Goal: Task Accomplishment & Management: Use online tool/utility

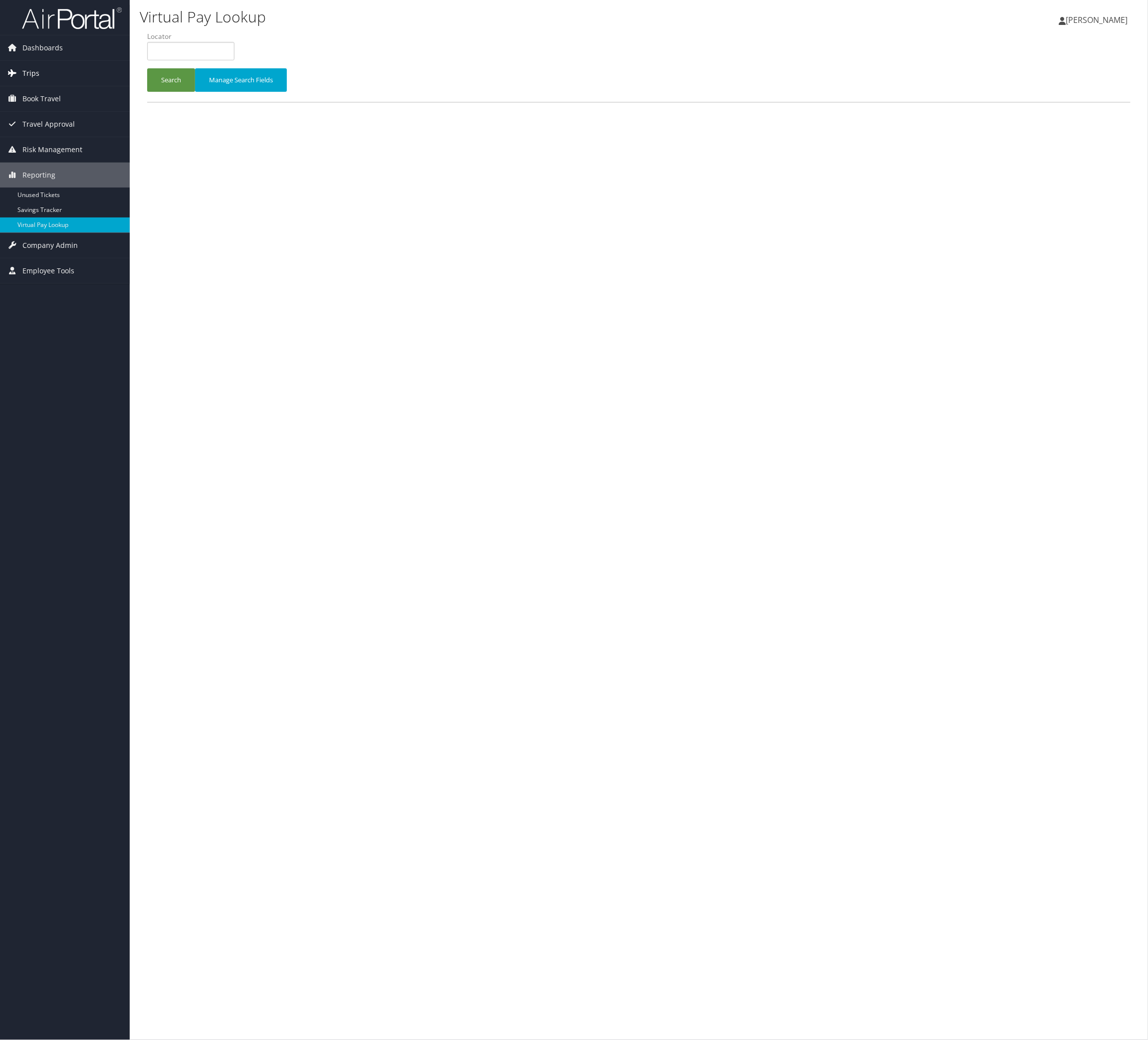
click at [46, 63] on link "Trips" at bounding box center [65, 73] width 130 height 25
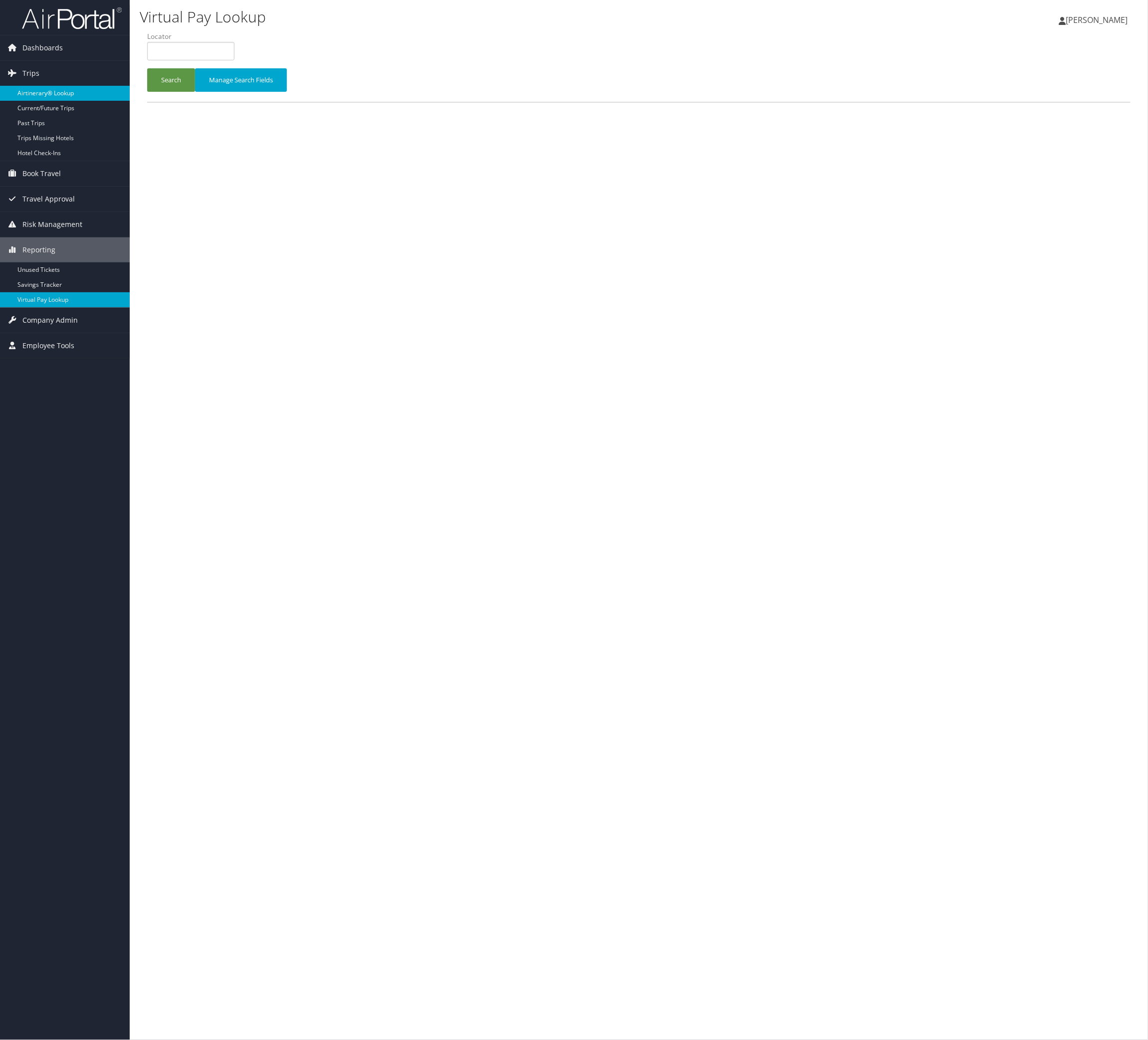
click at [56, 97] on link "Airtinerary® Lookup" at bounding box center [65, 93] width 130 height 15
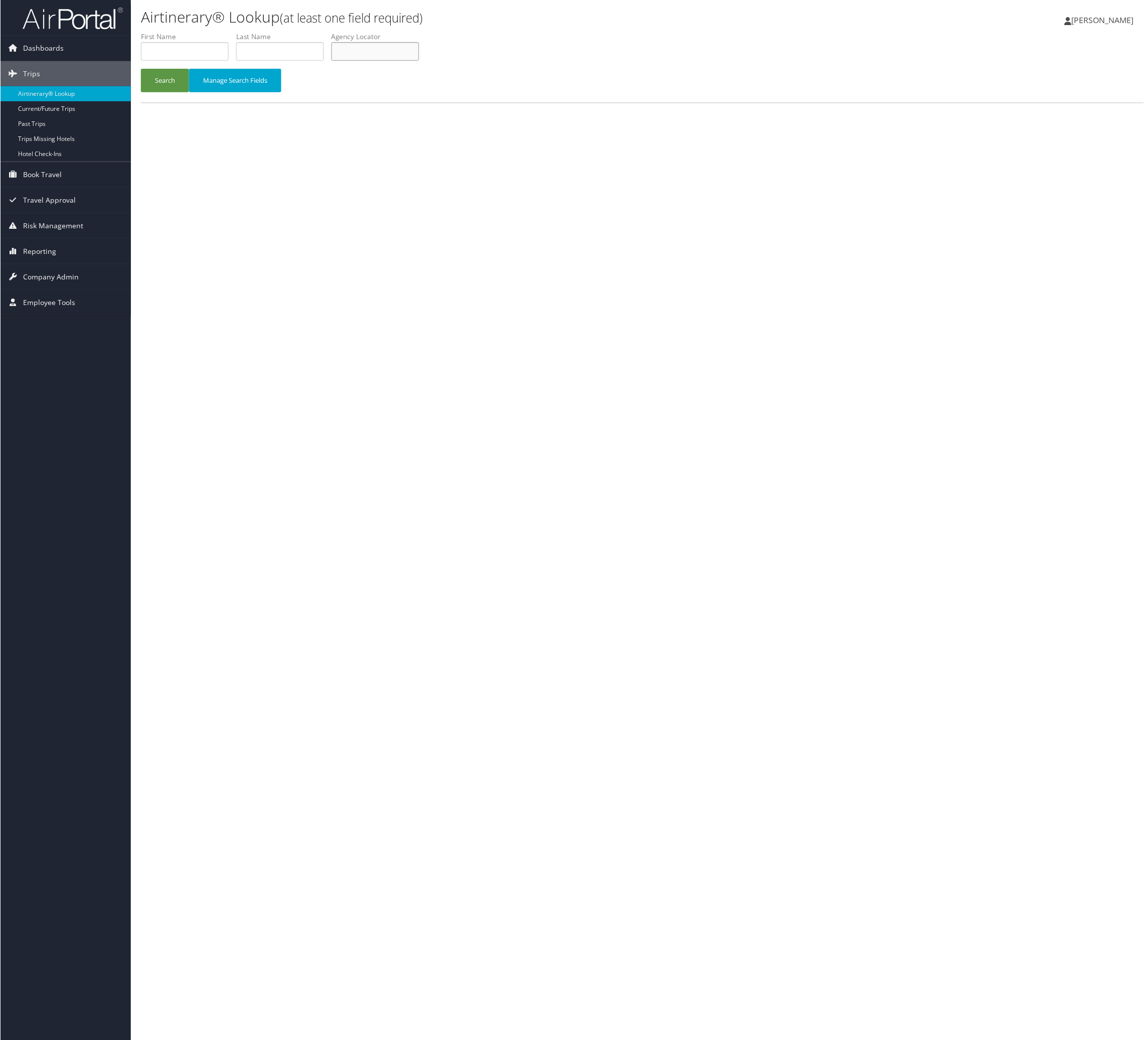
click at [418, 59] on input "text" at bounding box center [375, 52] width 88 height 19
paste input "CSAMMT"
type input "CSAMMT"
click at [140, 69] on button "Search" at bounding box center [164, 80] width 48 height 23
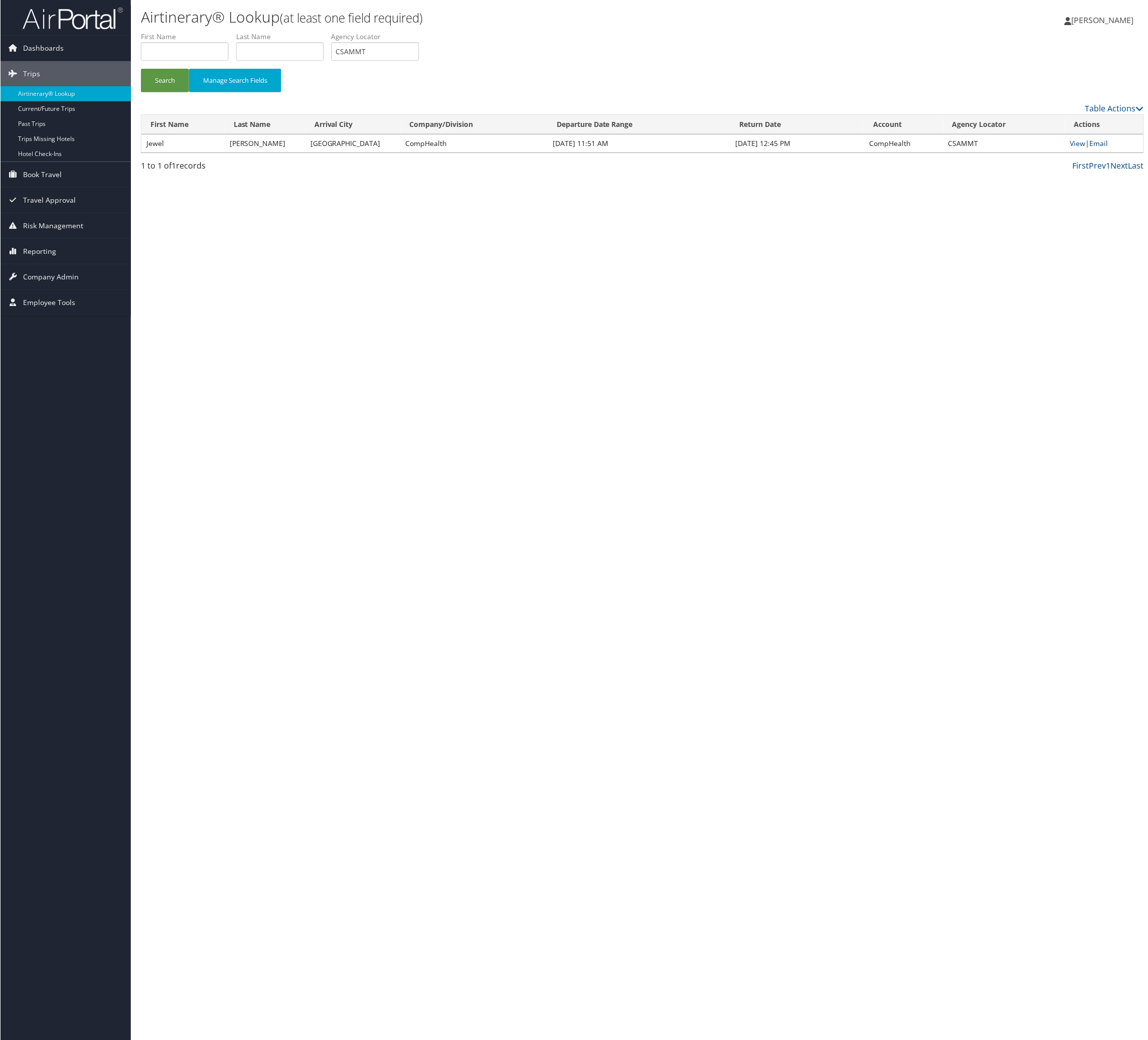
click at [1106, 148] on link "Email" at bounding box center [1099, 143] width 19 height 9
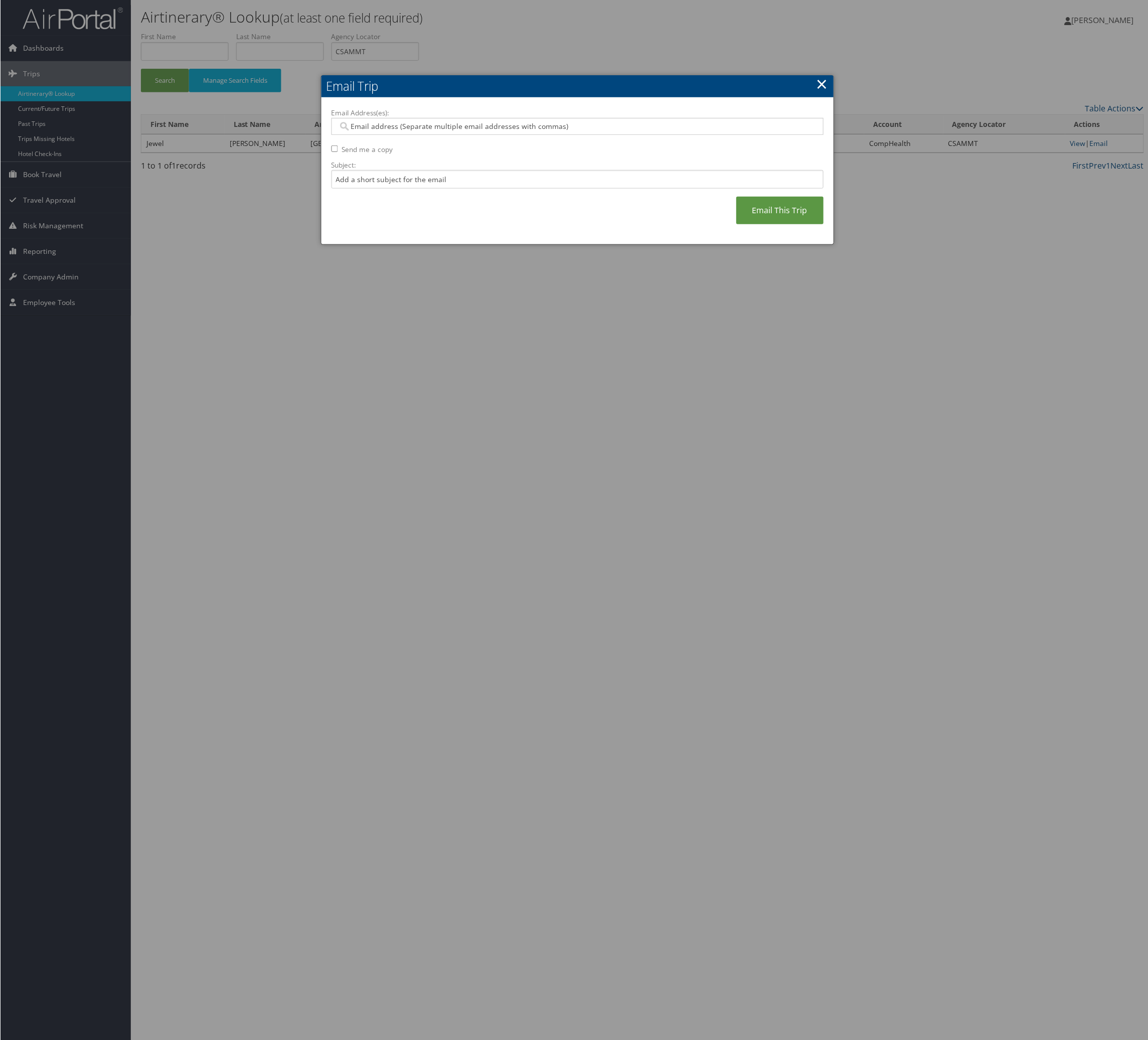
click at [430, 135] on div at bounding box center [577, 126] width 492 height 17
type input "hea"
click at [440, 164] on div "[PERSON_NAME][EMAIL_ADDRESS][PERSON_NAME][DOMAIN_NAME]" at bounding box center [580, 161] width 475 height 10
type input "[PERSON_NAME][EMAIL_ADDRESS][PERSON_NAME][DOMAIN_NAME]"
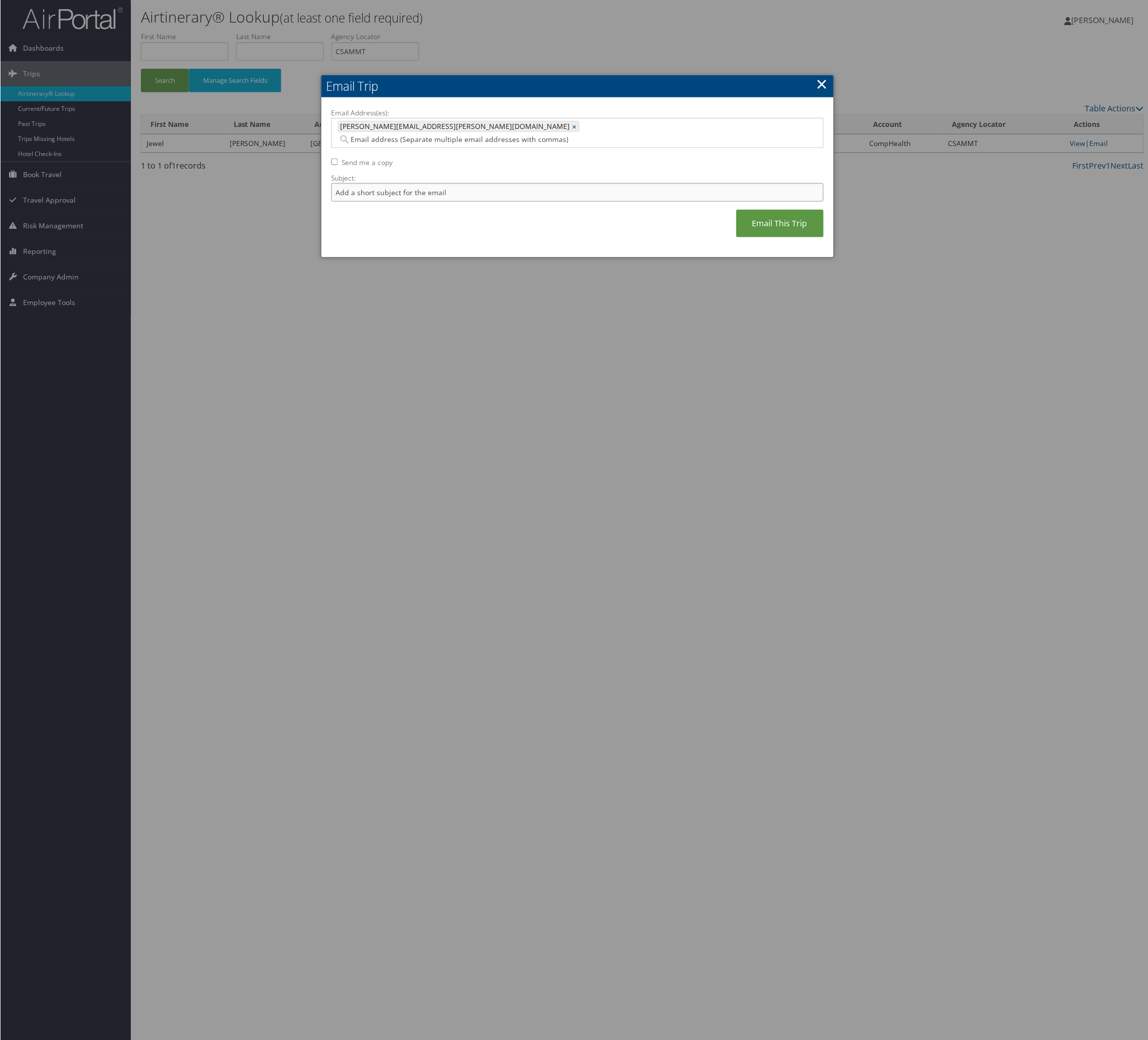
click at [446, 202] on input "Subject:" at bounding box center [577, 193] width 492 height 19
click at [549, 202] on input "Itinerary Change. Please see notes in TR-748126" at bounding box center [577, 193] width 492 height 19
paste input "948"
type input "Itinerary Change. Please see notes in TR-749486"
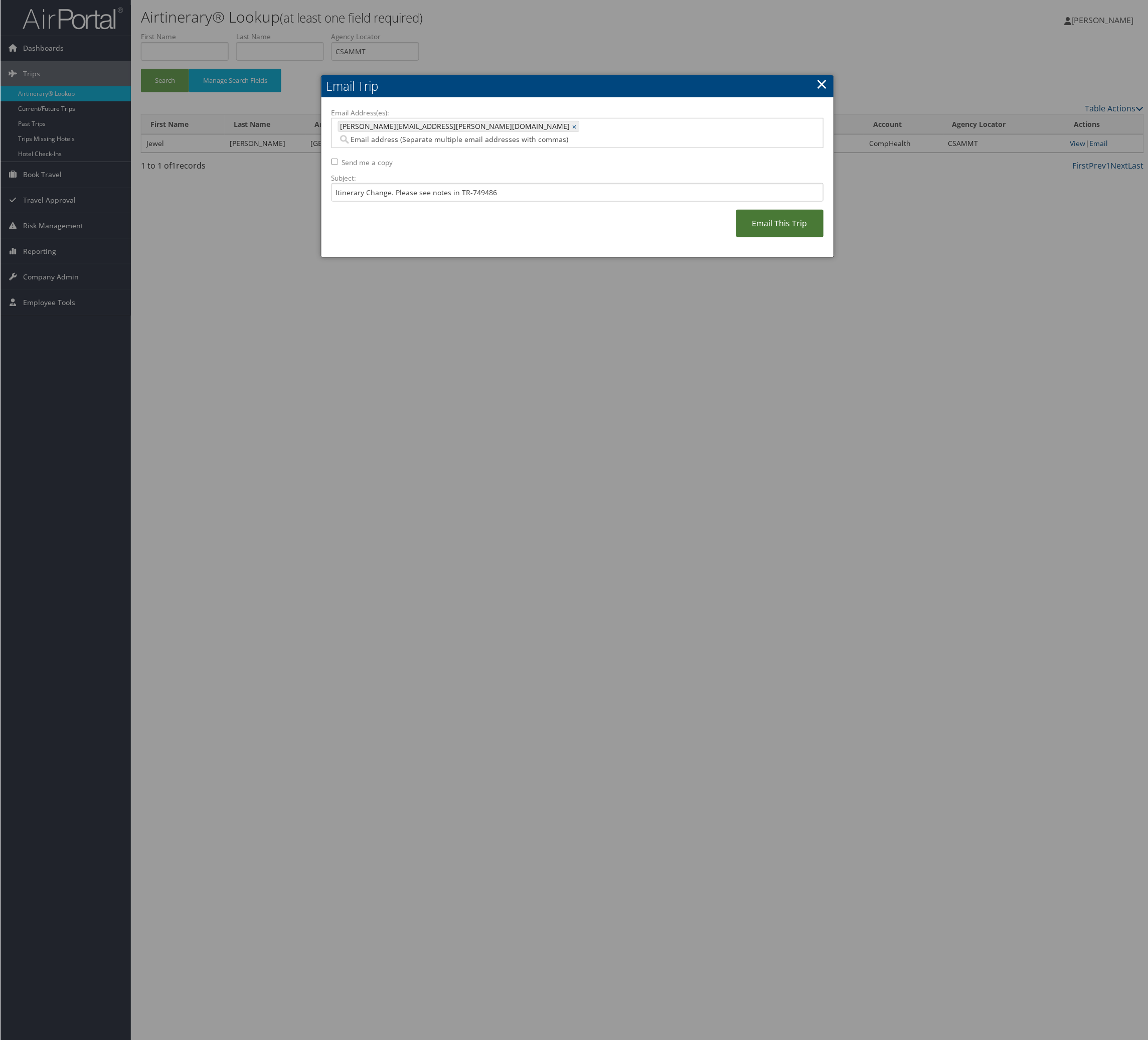
click at [736, 237] on link "Email This Trip" at bounding box center [780, 223] width 88 height 28
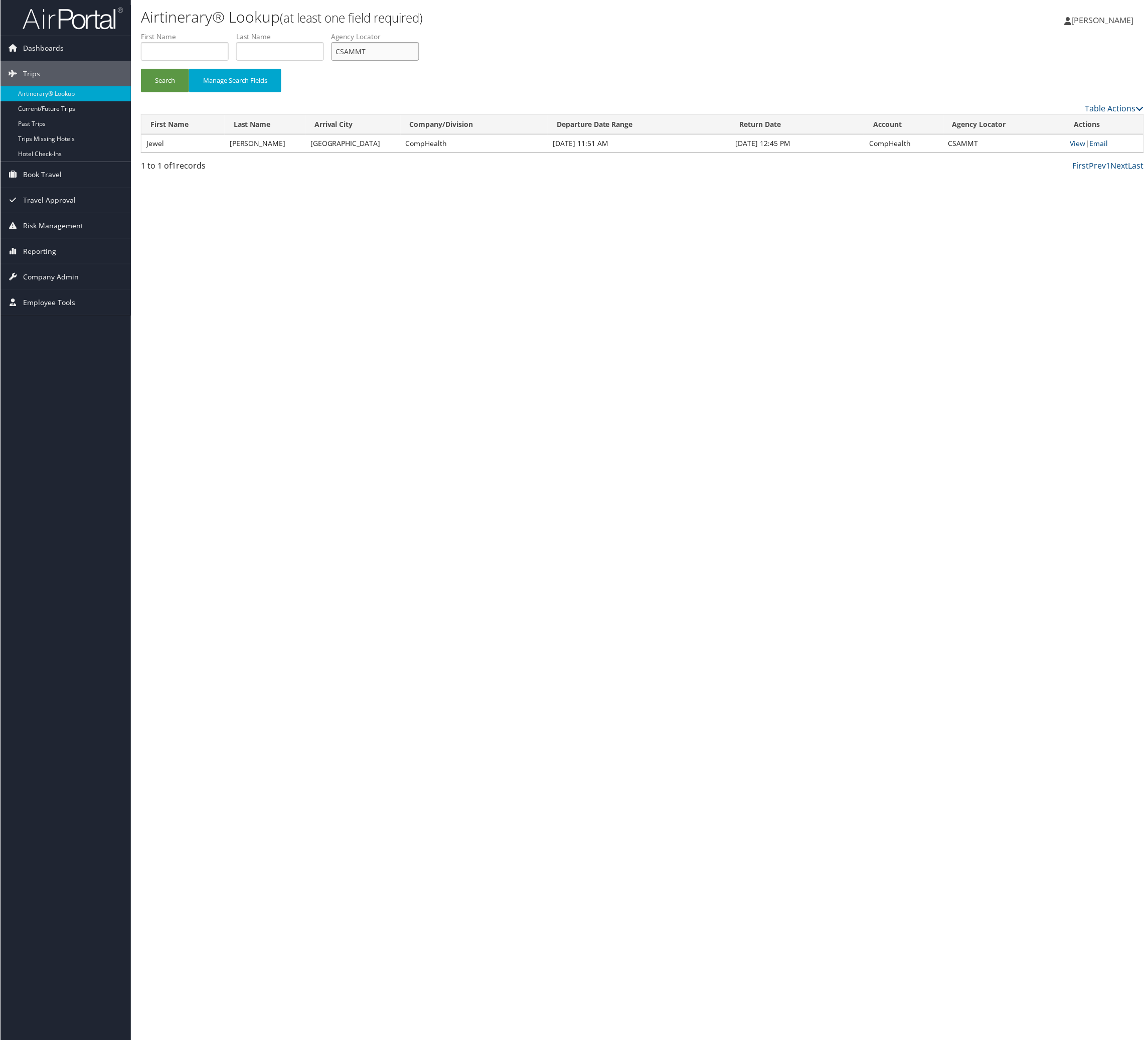
click at [418, 61] on input "CSAMMT" at bounding box center [375, 52] width 88 height 19
paste input "KKSRSX"
type input "KKSRSX"
click at [176, 92] on button "Search" at bounding box center [164, 80] width 48 height 23
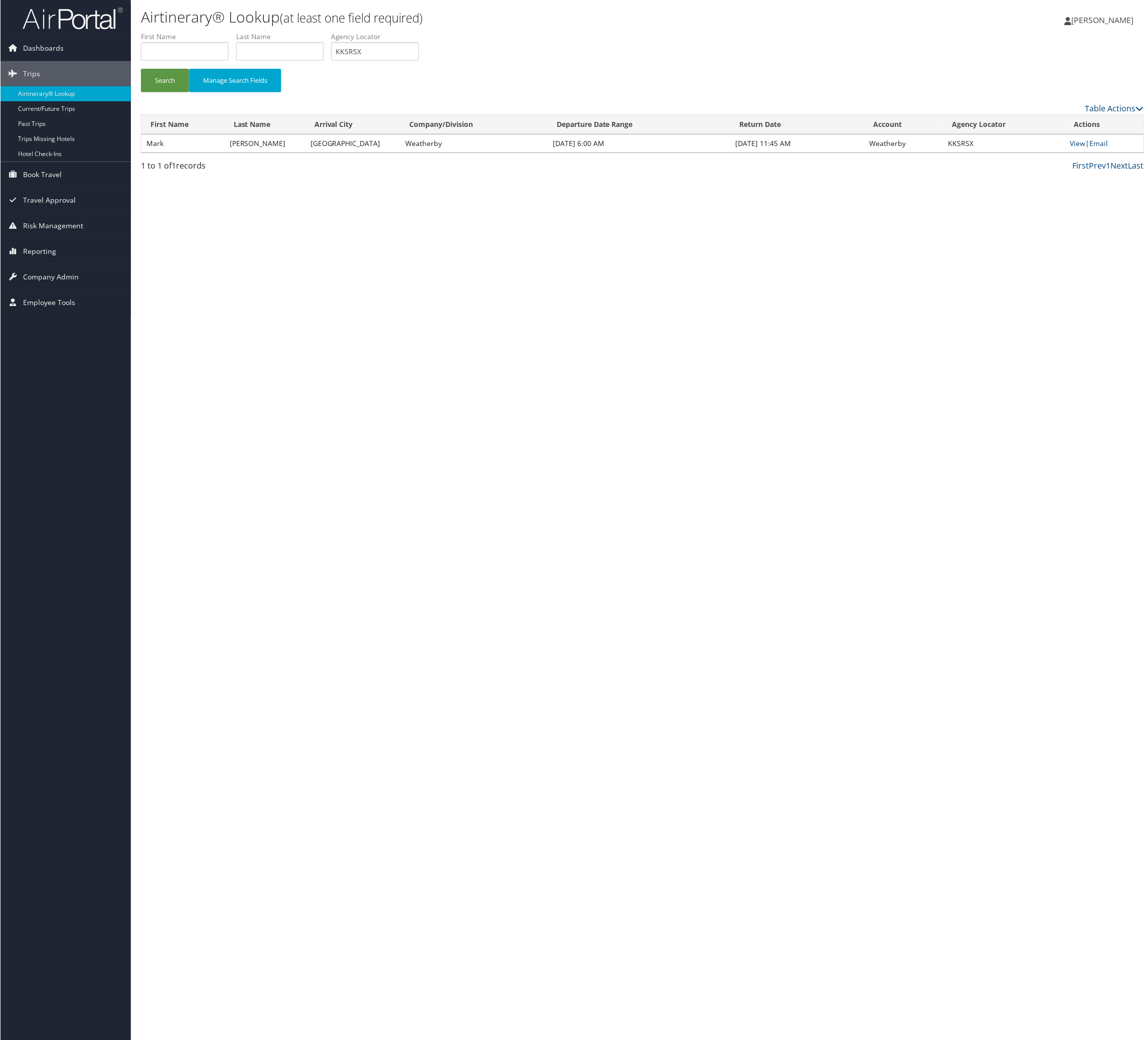
click at [1120, 152] on td "View | Email" at bounding box center [1103, 143] width 78 height 18
click at [1108, 148] on link "Email" at bounding box center [1099, 143] width 19 height 9
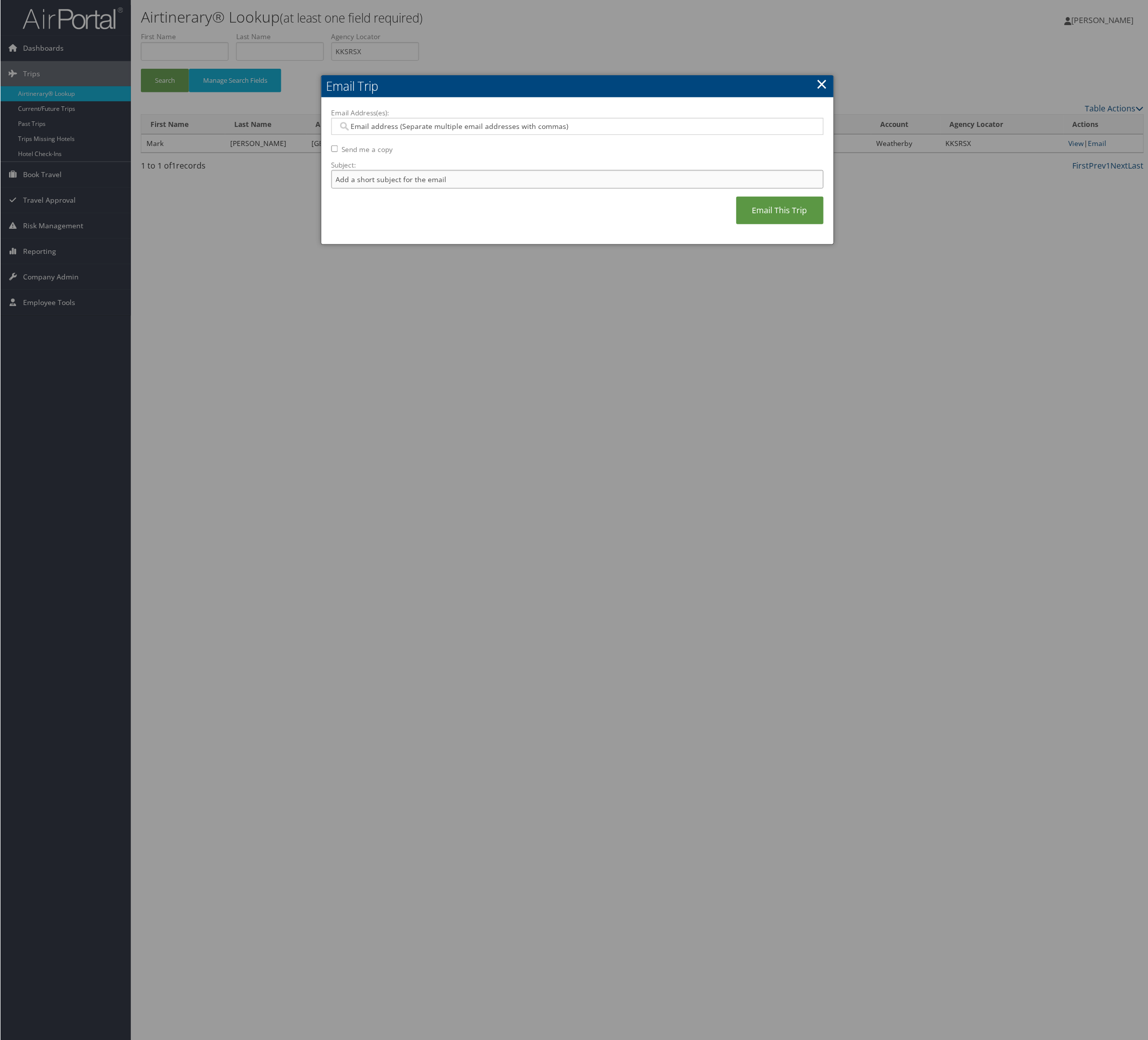
click at [518, 188] on input "Subject:" at bounding box center [577, 180] width 492 height 19
click at [552, 188] on input "Itinerary Change. Please see notes in TR-748126" at bounding box center [577, 180] width 492 height 19
paste input "55148"
type input "Itinerary Change. Please see notes in TR-755148"
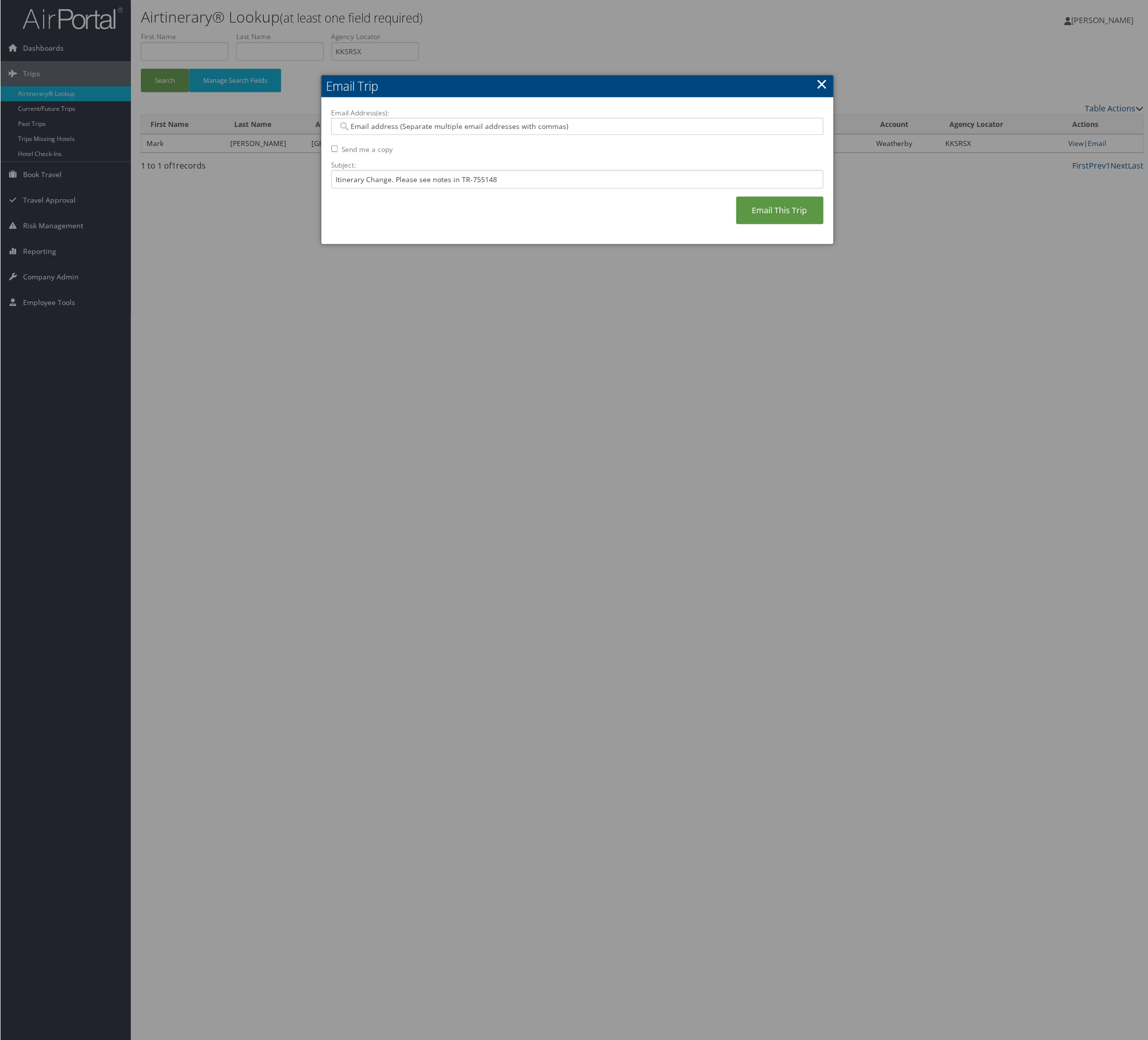
click at [516, 132] on input "Email Address(es):" at bounding box center [570, 126] width 465 height 10
type input "[PERSON_NAME]"
click at [527, 164] on div "[PERSON_NAME][EMAIL_ADDRESS][PERSON_NAME][DOMAIN_NAME]" at bounding box center [580, 161] width 475 height 10
type input "[PERSON_NAME][EMAIL_ADDRESS][PERSON_NAME][DOMAIN_NAME]"
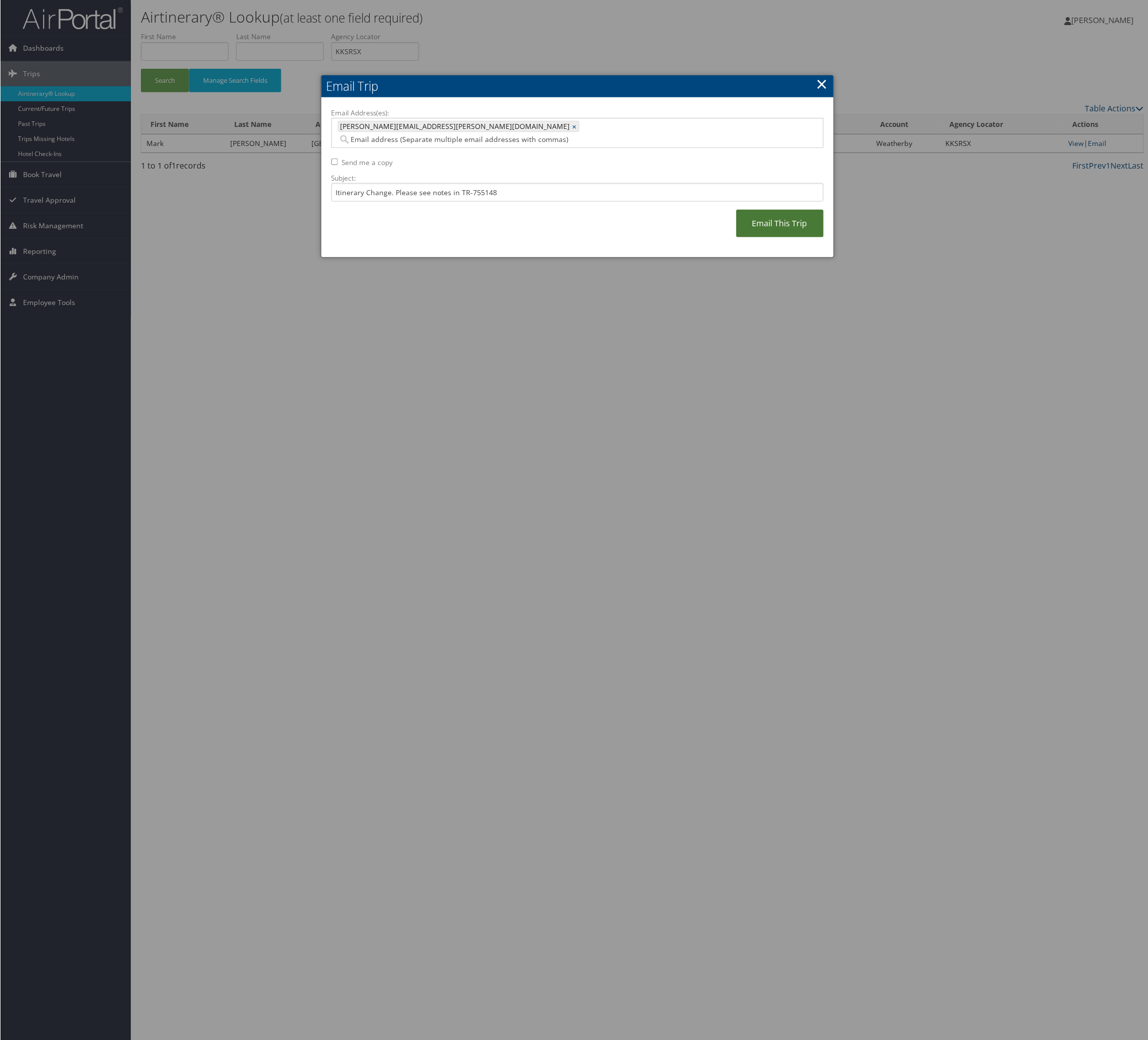
click at [772, 237] on link "Email This Trip" at bounding box center [780, 223] width 88 height 28
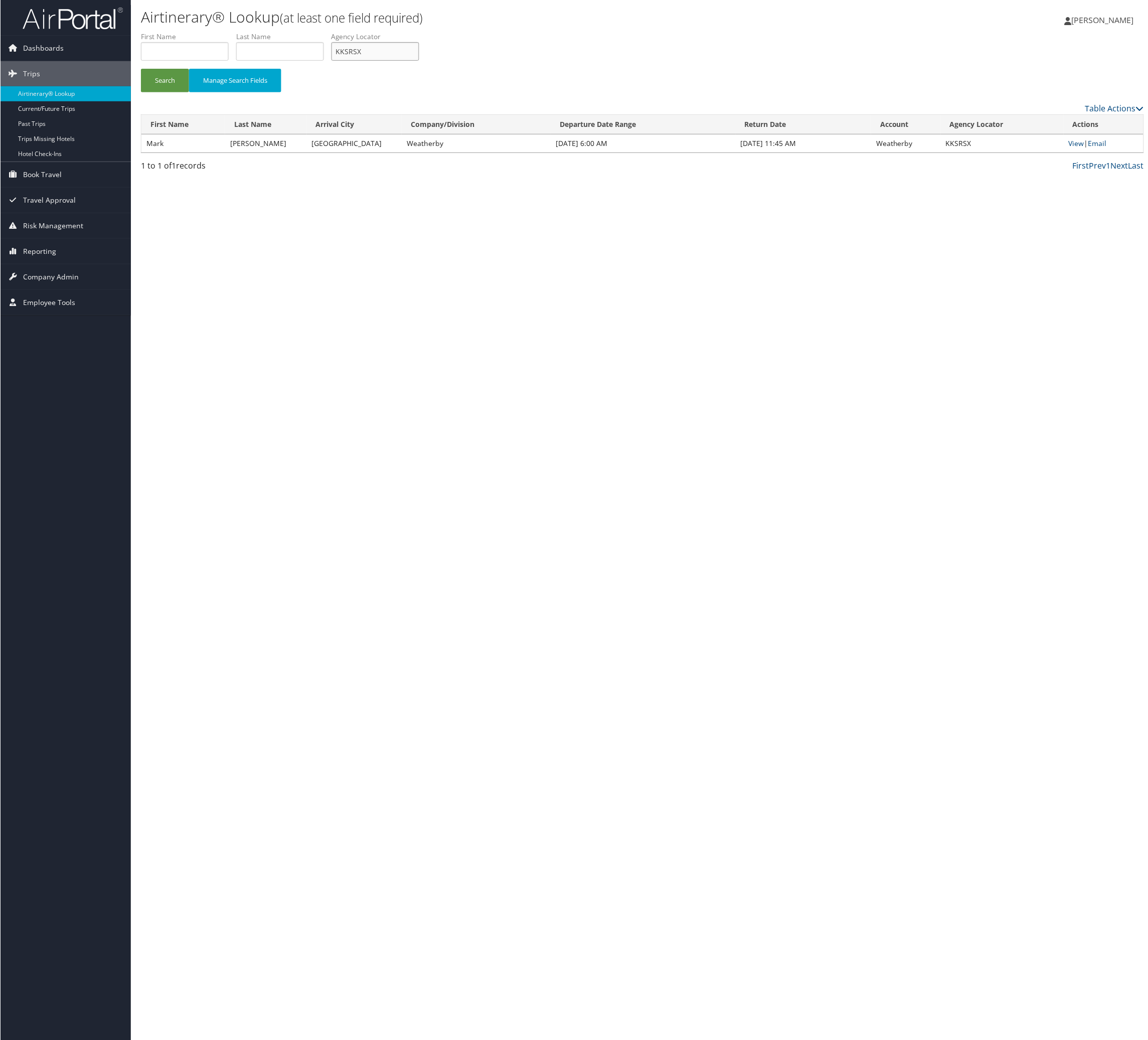
click at [418, 61] on input "KKSRSX" at bounding box center [375, 52] width 88 height 19
paste input "TVUZC"
click at [175, 92] on button "Search" at bounding box center [164, 80] width 48 height 23
click at [418, 61] on input "KTVUZC" at bounding box center [375, 52] width 88 height 19
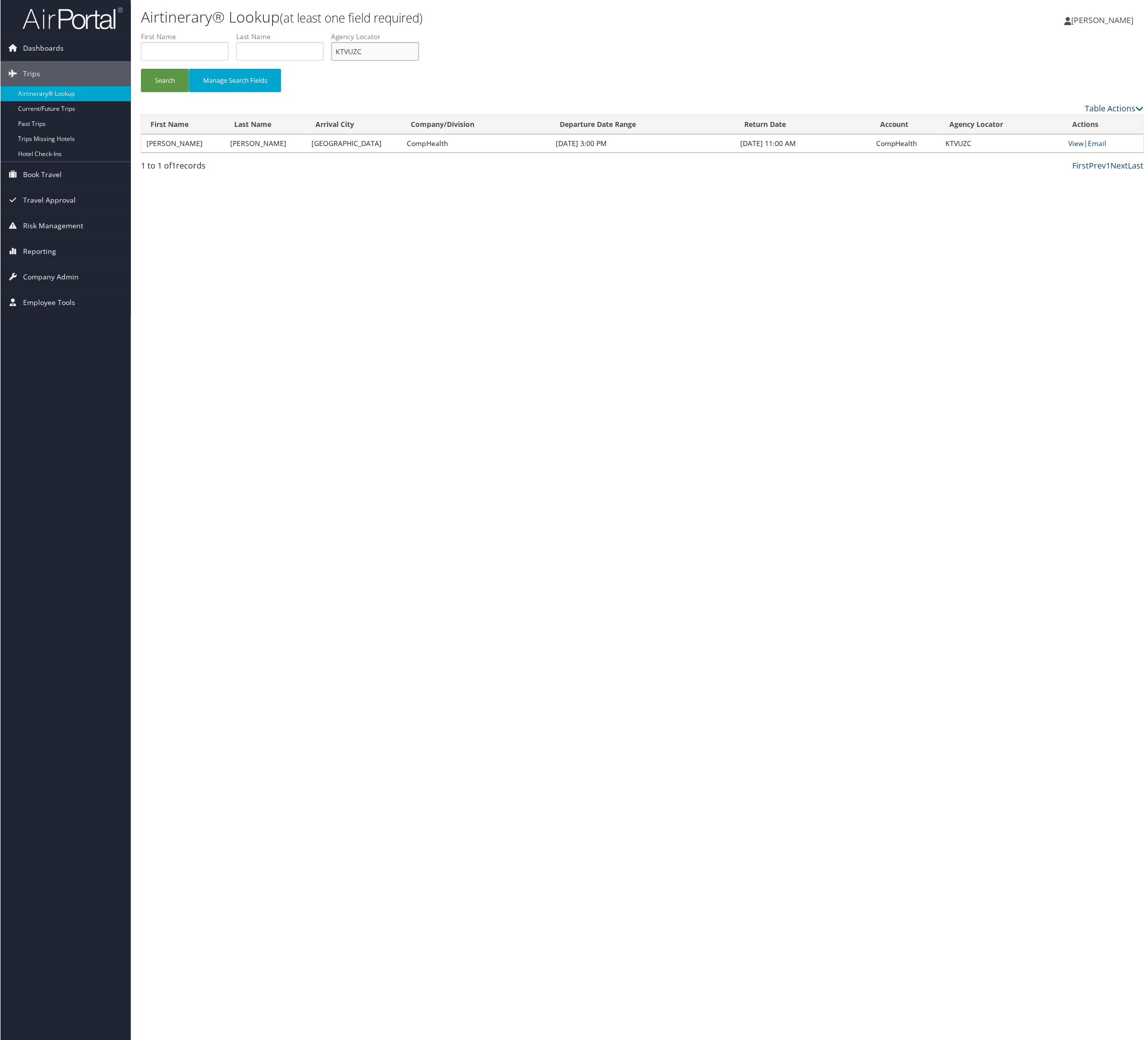
drag, startPoint x: 527, startPoint y: 74, endPoint x: 401, endPoint y: 101, distance: 128.9
click at [418, 61] on input "KTVUZC" at bounding box center [375, 52] width 88 height 19
paste input "QVTWDI"
type input "QVTWDI"
click at [188, 92] on button "Search" at bounding box center [164, 80] width 48 height 23
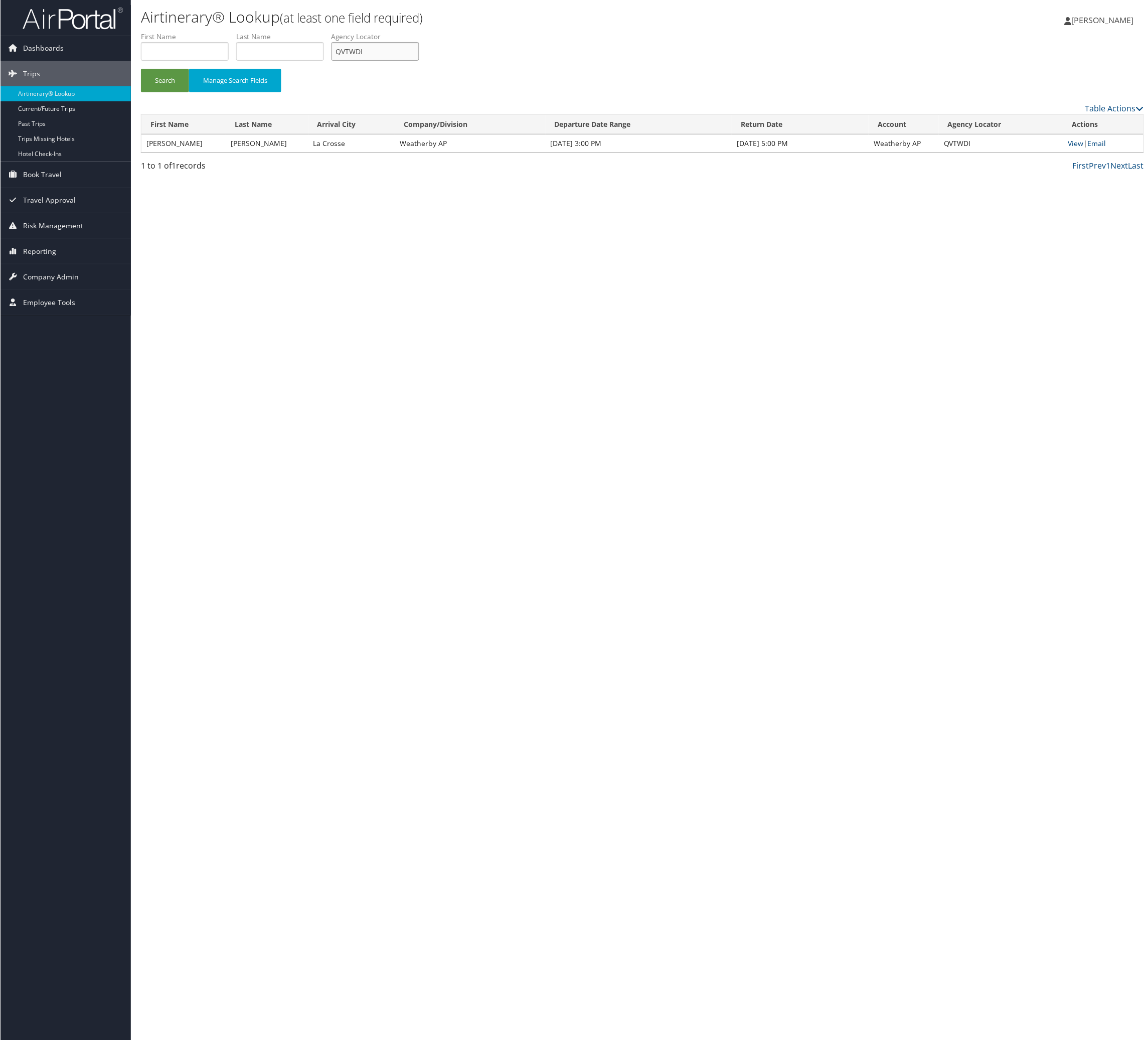
click at [418, 61] on input "QVTWDI" at bounding box center [375, 52] width 88 height 19
click at [1103, 148] on link "Email" at bounding box center [1097, 143] width 19 height 9
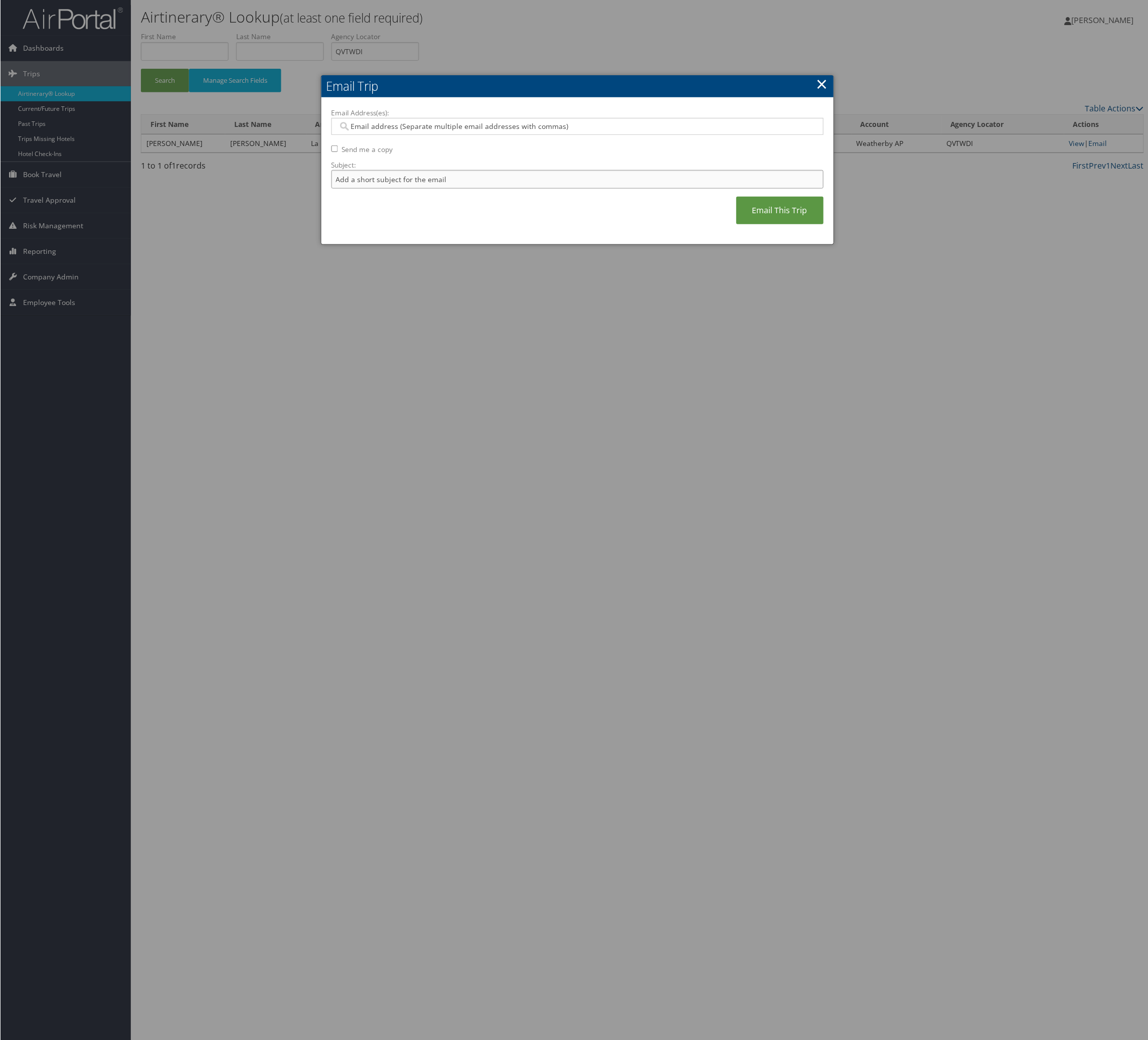
click at [524, 188] on input "Subject:" at bounding box center [577, 180] width 492 height 19
click at [539, 188] on input "Itinerary Change. Please see notes in TR-748126" at bounding box center [577, 180] width 492 height 19
paste input "6409"
type input "Itinerary Change. Please see notes in TR-764096"
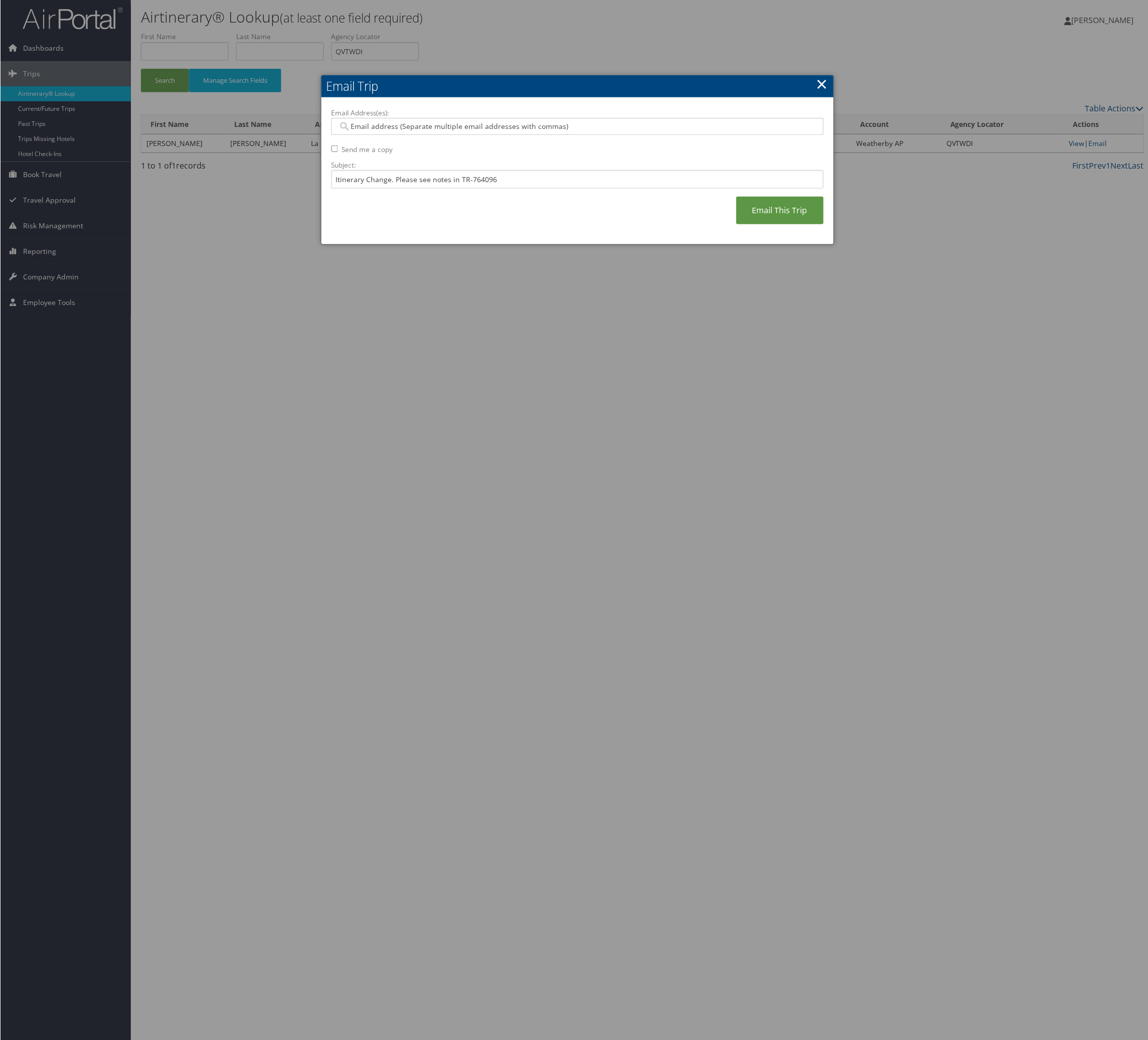
click at [542, 132] on input "Email Address(es):" at bounding box center [570, 126] width 465 height 10
type input "jack"
drag, startPoint x: 455, startPoint y: 166, endPoint x: 600, endPoint y: 218, distance: 154.0
click at [461, 166] on div "[PERSON_NAME][EMAIL_ADDRESS][PERSON_NAME][DOMAIN_NAME]" at bounding box center [580, 161] width 475 height 10
type input "[PERSON_NAME][EMAIL_ADDRESS][PERSON_NAME][DOMAIN_NAME]"
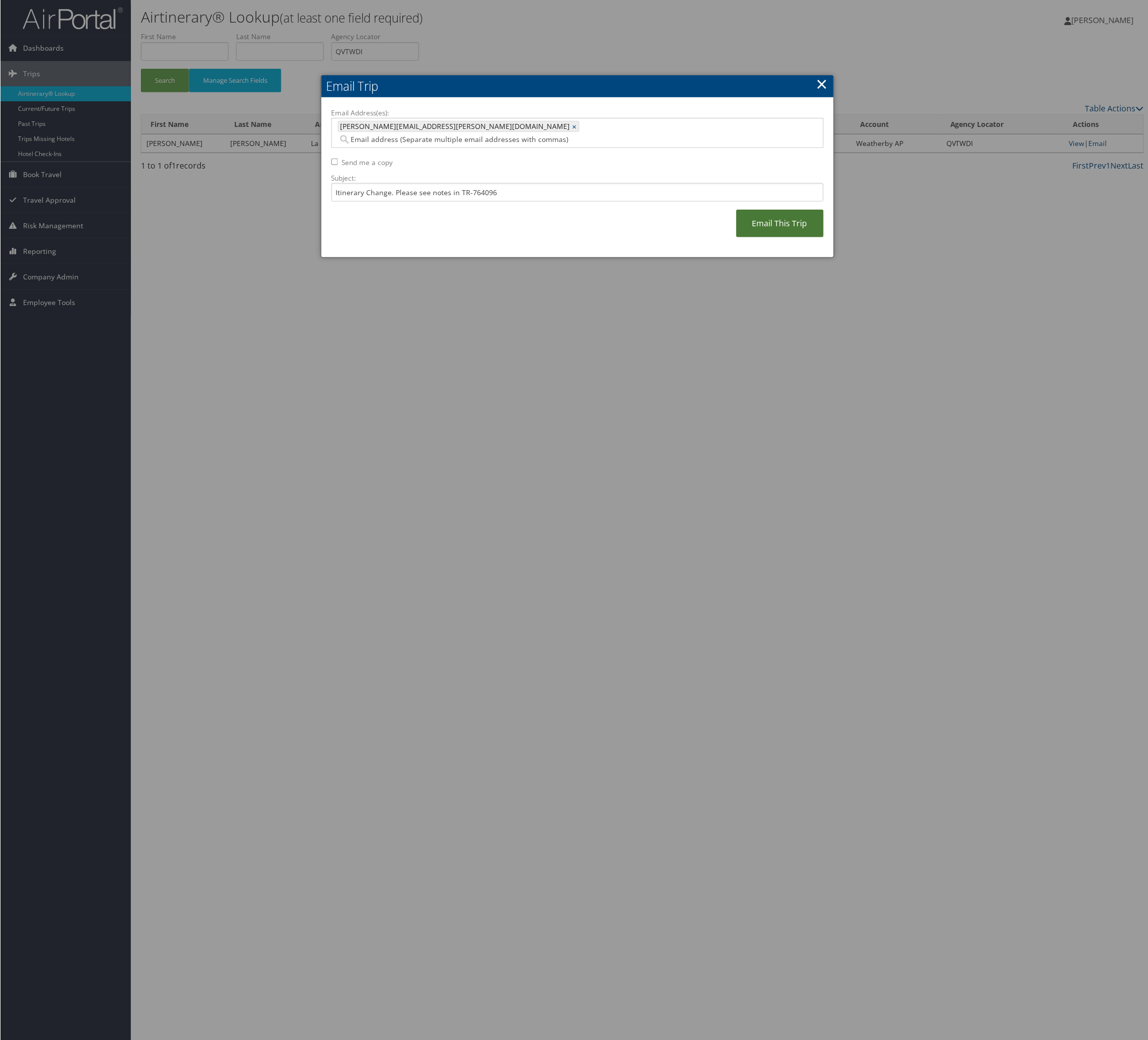
click at [740, 237] on link "Email This Trip" at bounding box center [780, 223] width 88 height 28
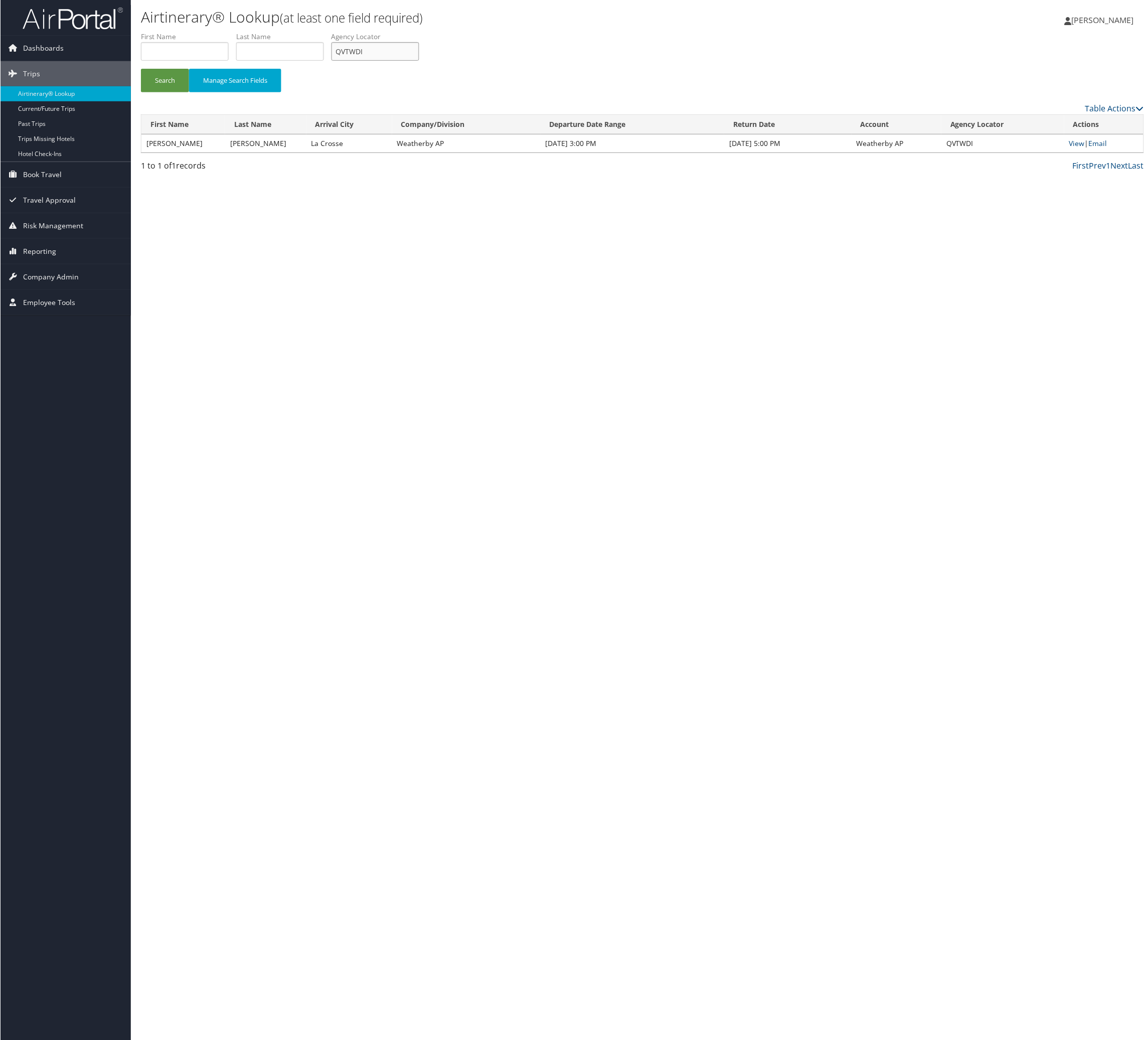
click at [418, 61] on input "QVTWDI" at bounding box center [375, 52] width 88 height 19
paste input "JNVQCV"
click at [173, 92] on button "Search" at bounding box center [164, 80] width 48 height 23
click at [418, 61] on input "JNVQCV" at bounding box center [375, 52] width 88 height 19
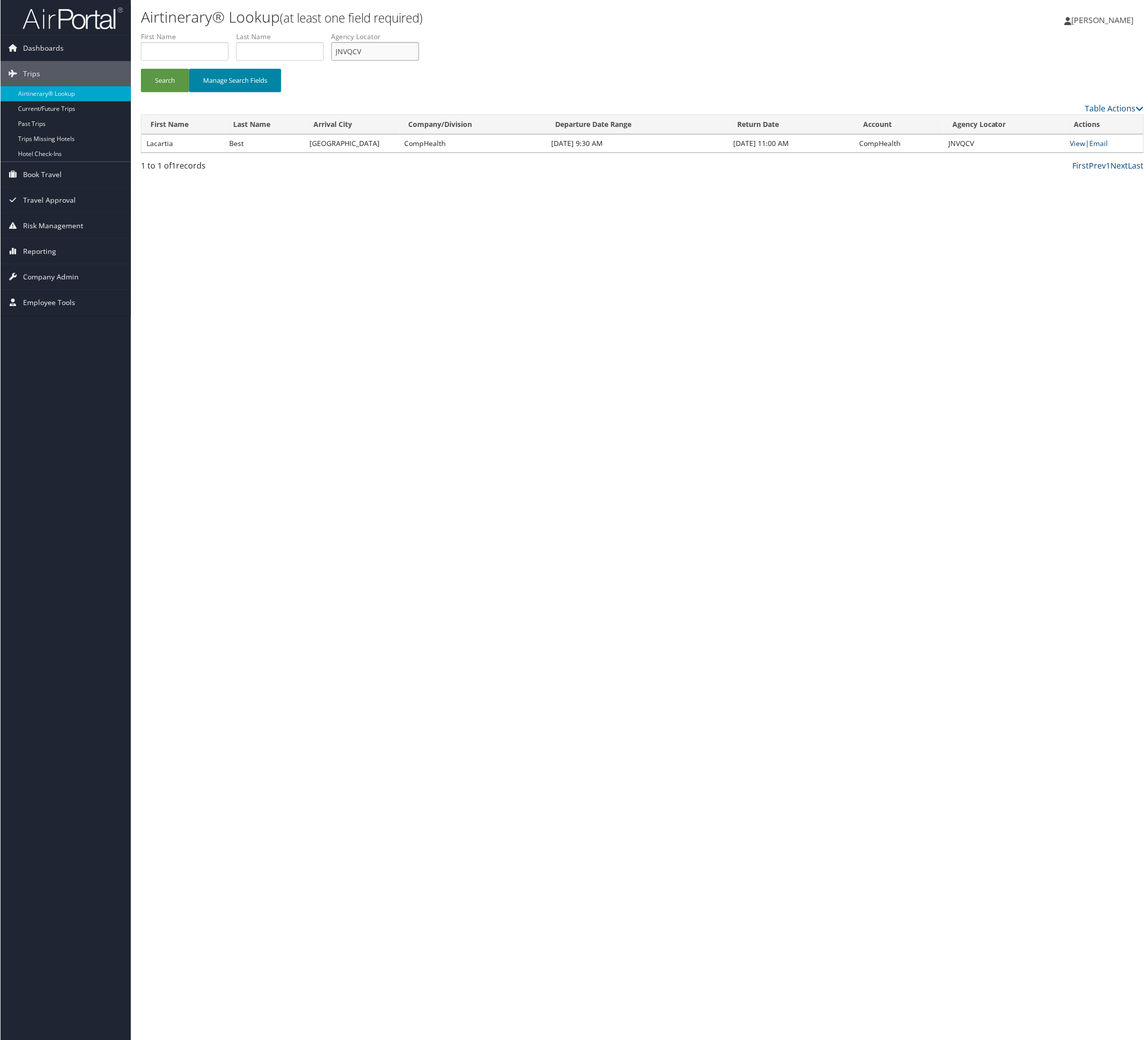
drag, startPoint x: 506, startPoint y: 77, endPoint x: 247, endPoint y: 124, distance: 263.2
click at [418, 61] on input "JNVQCV" at bounding box center [375, 52] width 88 height 19
paste input "AQTUNL"
click at [188, 92] on button "Search" at bounding box center [164, 80] width 48 height 23
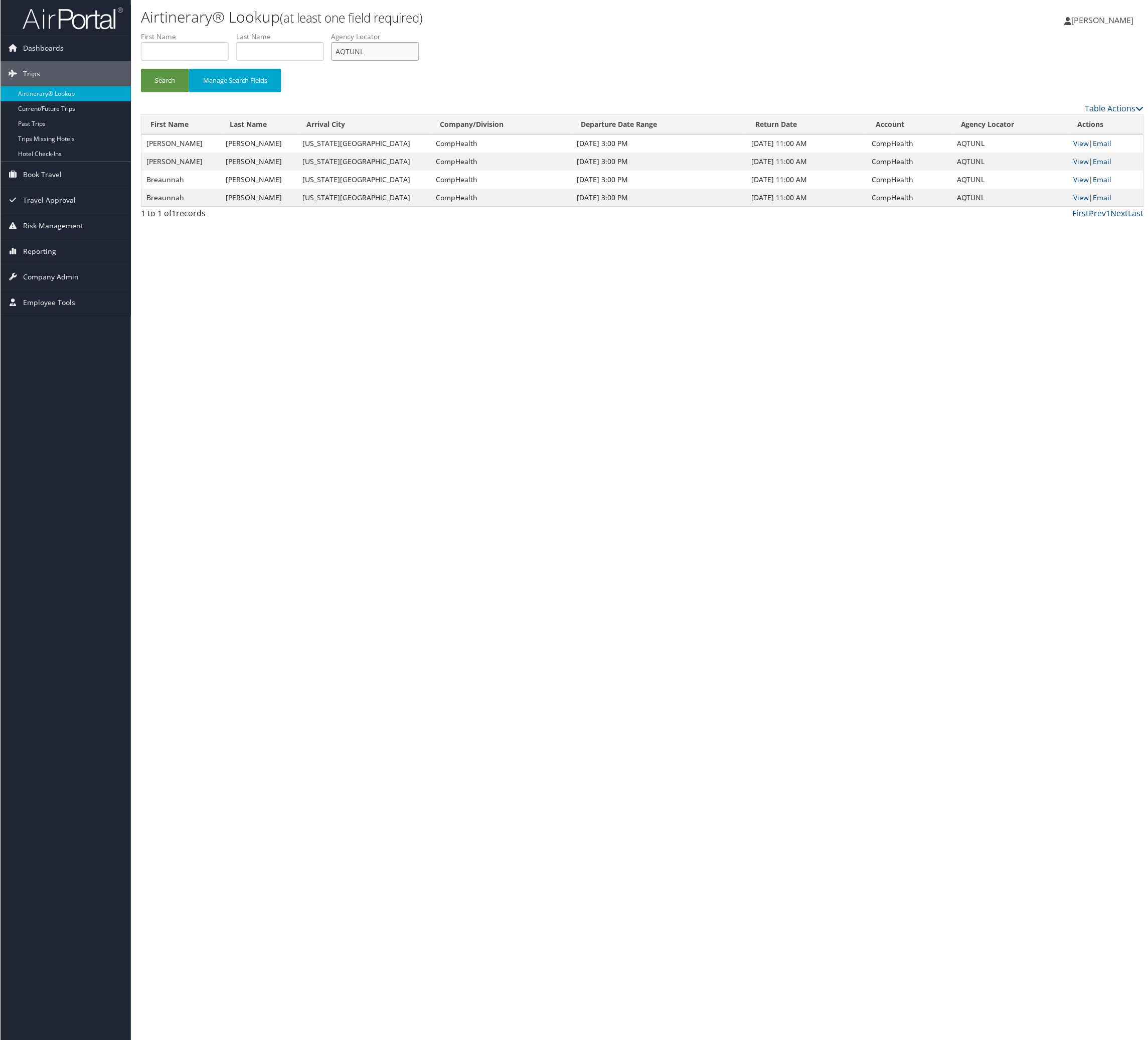
click at [418, 61] on input "AQTUNL" at bounding box center [375, 52] width 88 height 19
paste input "NICGMM"
type input "NICGMM"
click at [154, 92] on button "Search" at bounding box center [164, 80] width 48 height 23
